Goal: Use online tool/utility

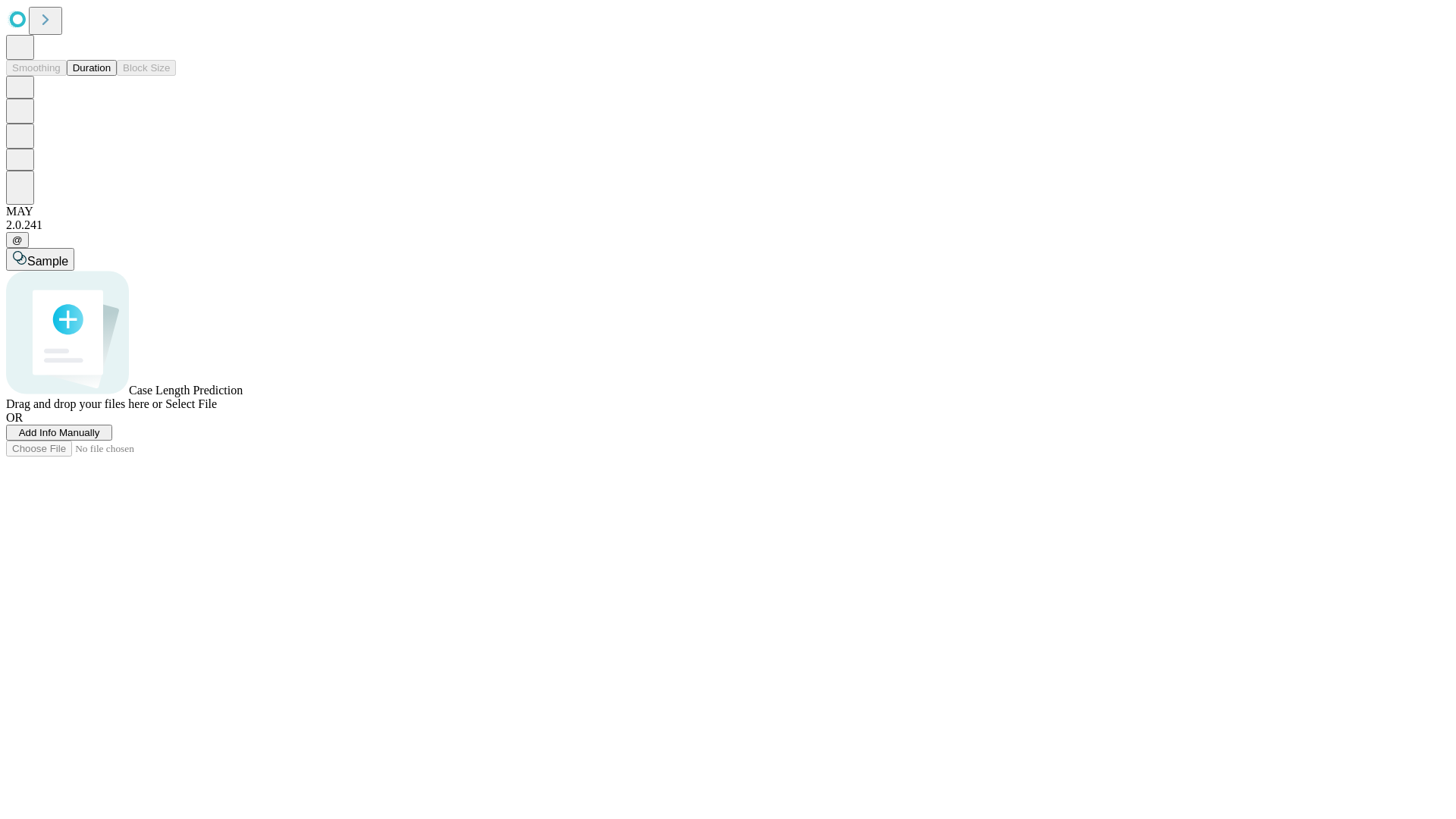
click at [100, 439] on span "Add Info Manually" at bounding box center [60, 432] width 81 height 11
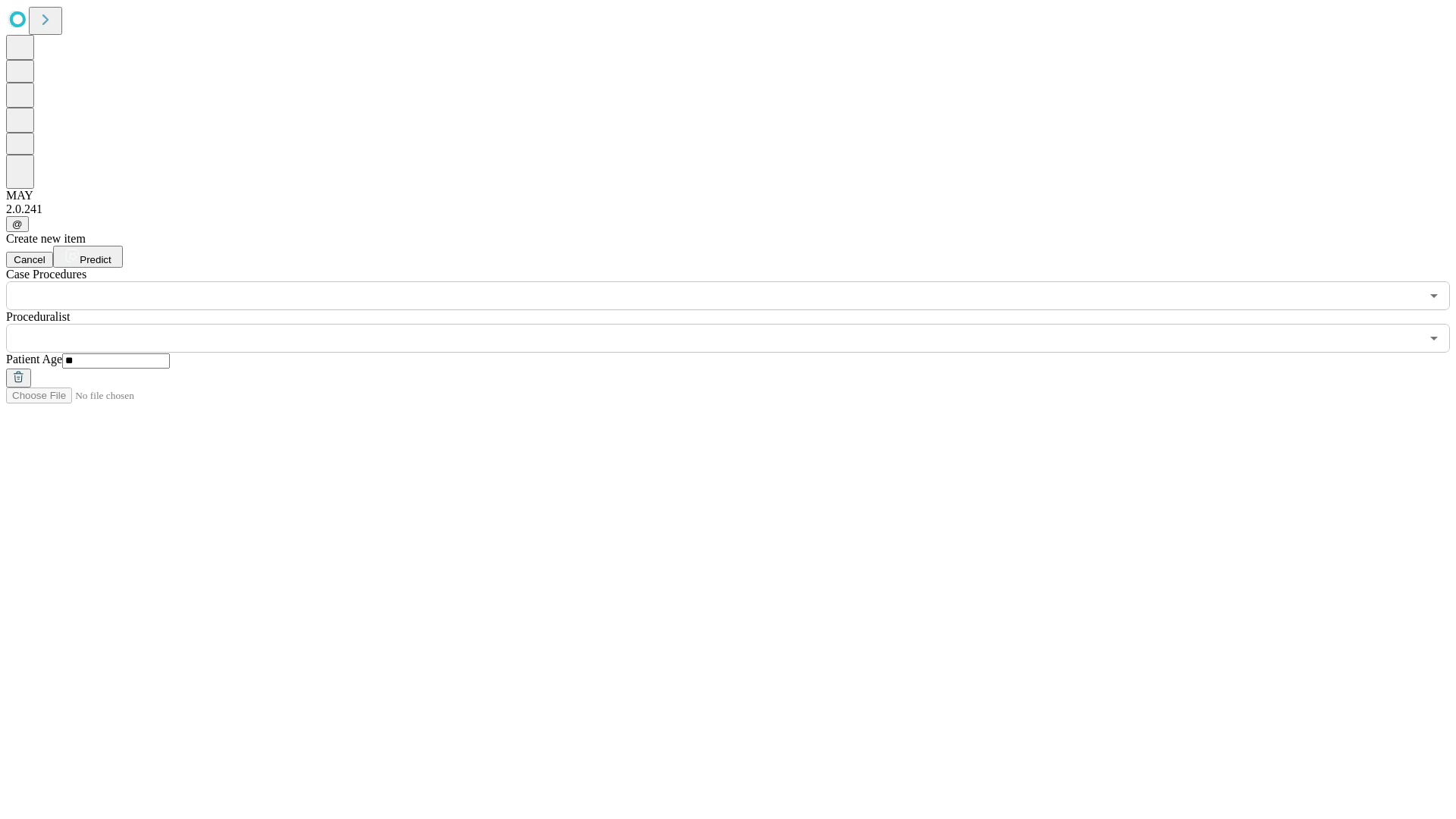
type input "**"
click at [738, 324] on input "text" at bounding box center [713, 338] width 1414 height 29
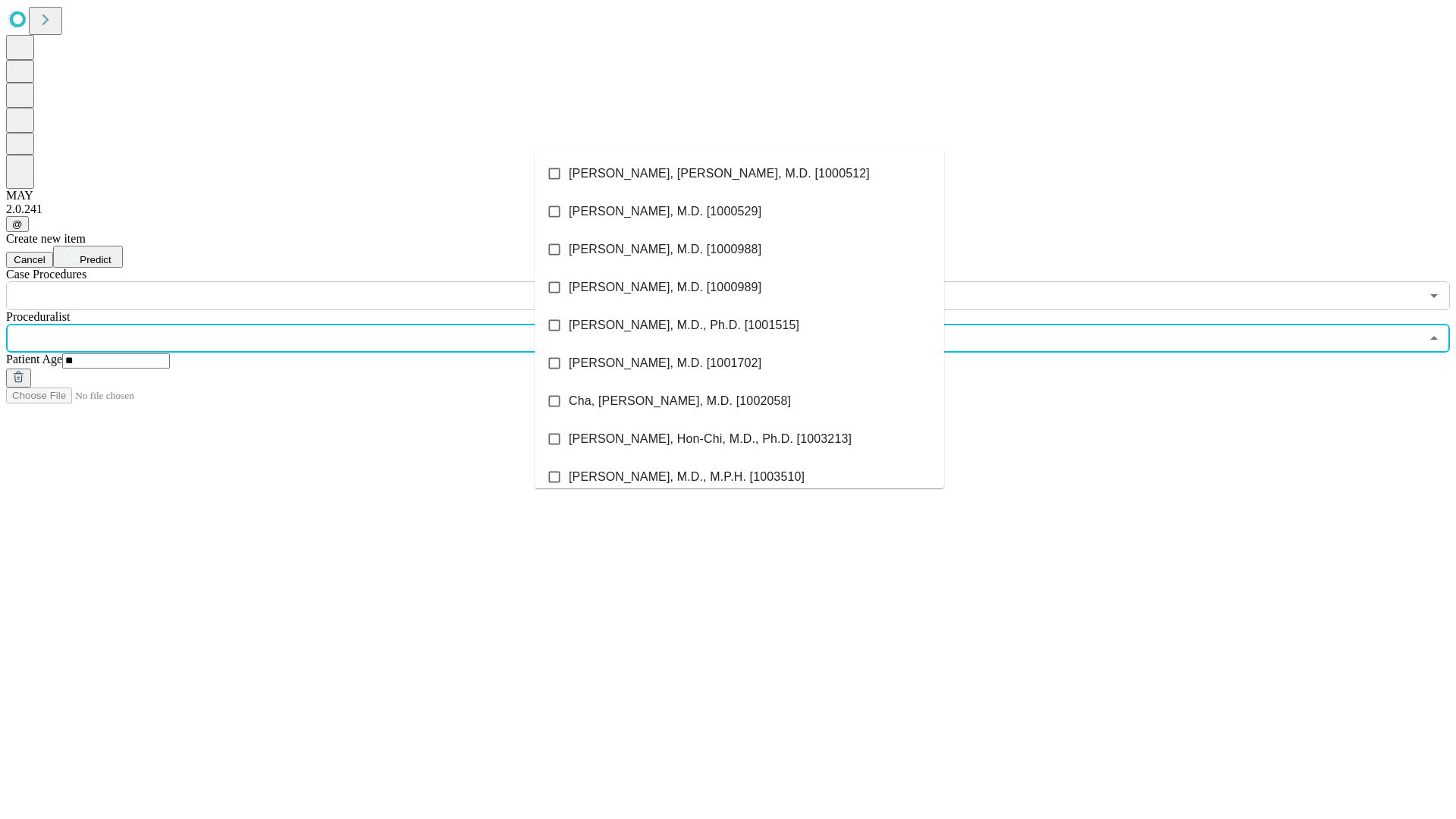
click at [739, 174] on li "[PERSON_NAME], [PERSON_NAME], M.D. [1000512]" at bounding box center [739, 174] width 409 height 38
click at [318, 282] on input "text" at bounding box center [713, 296] width 1414 height 29
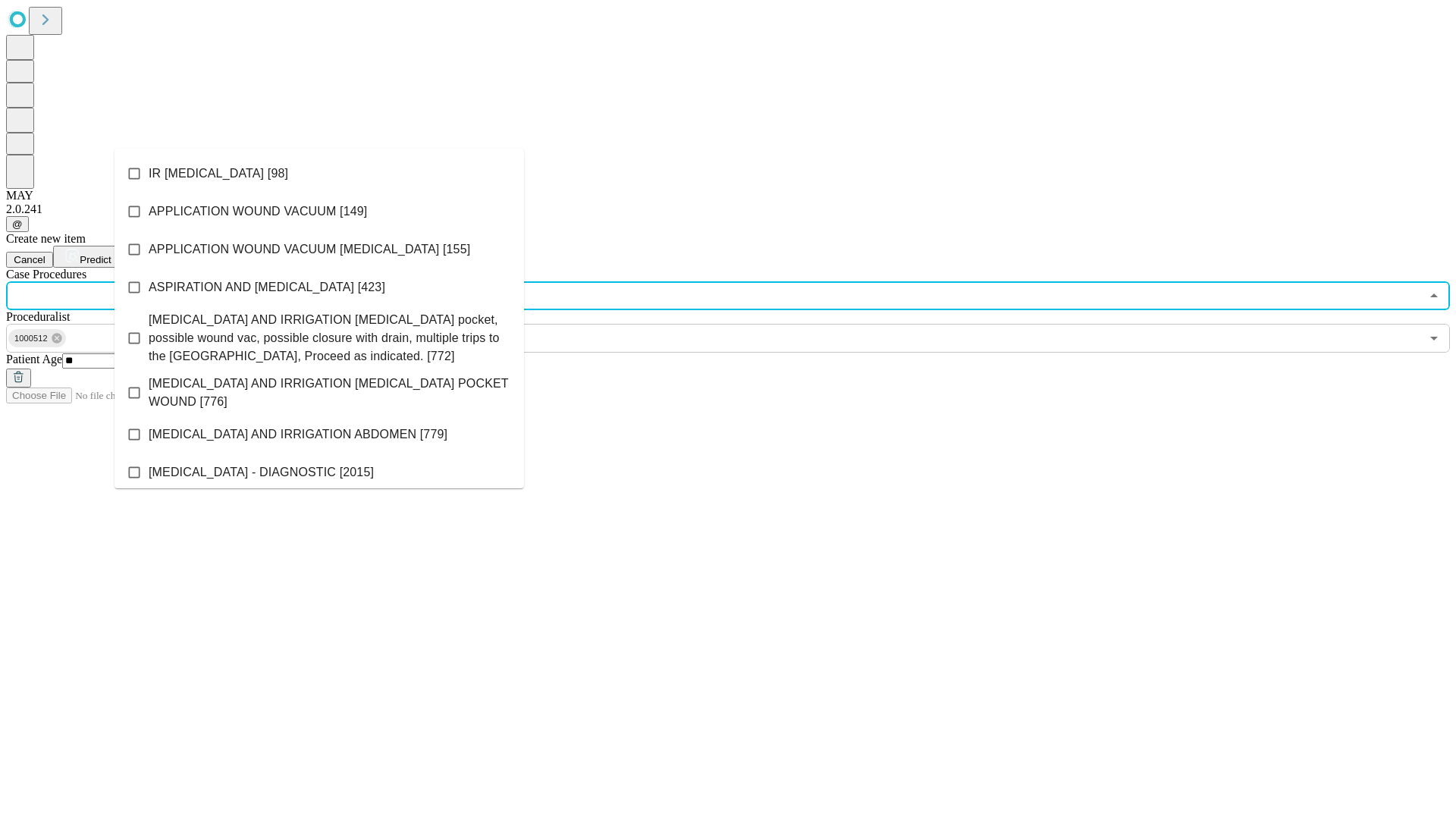
click at [319, 174] on li "IR [MEDICAL_DATA] [98]" at bounding box center [319, 174] width 409 height 38
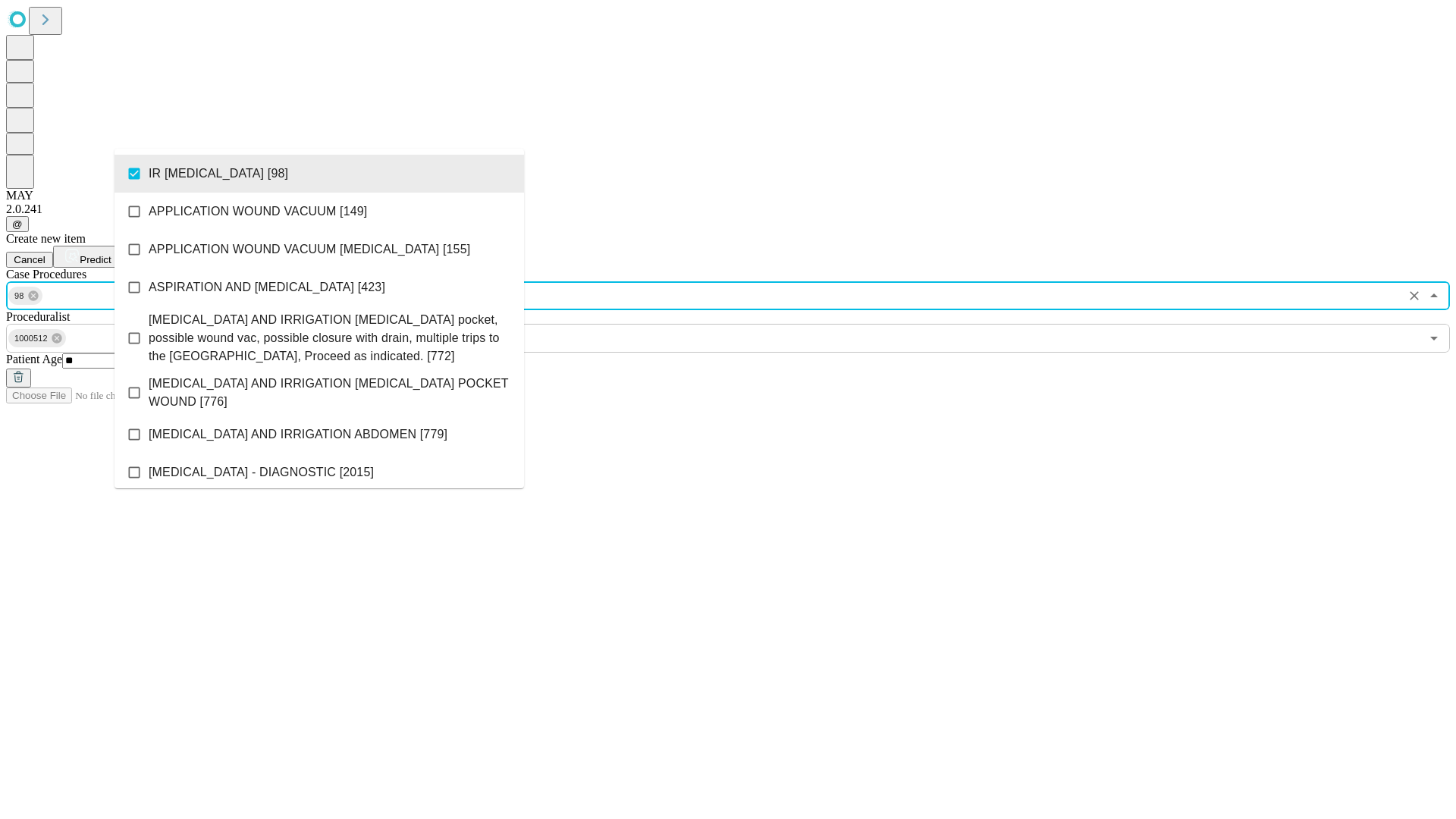
click at [111, 254] on span "Predict" at bounding box center [95, 259] width 31 height 11
